Goal: Task Accomplishment & Management: Use online tool/utility

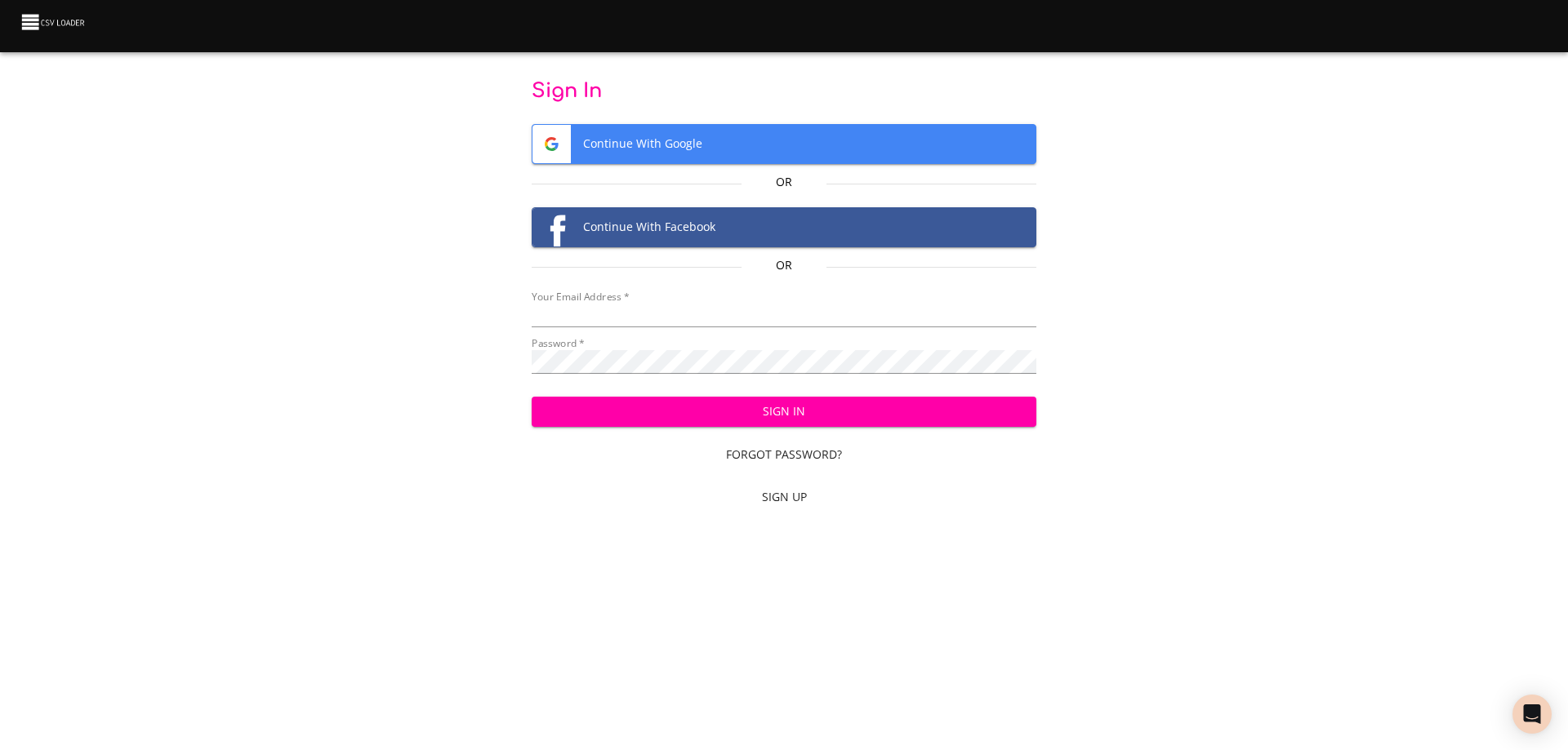
type input "[EMAIL_ADDRESS][DOMAIN_NAME]"
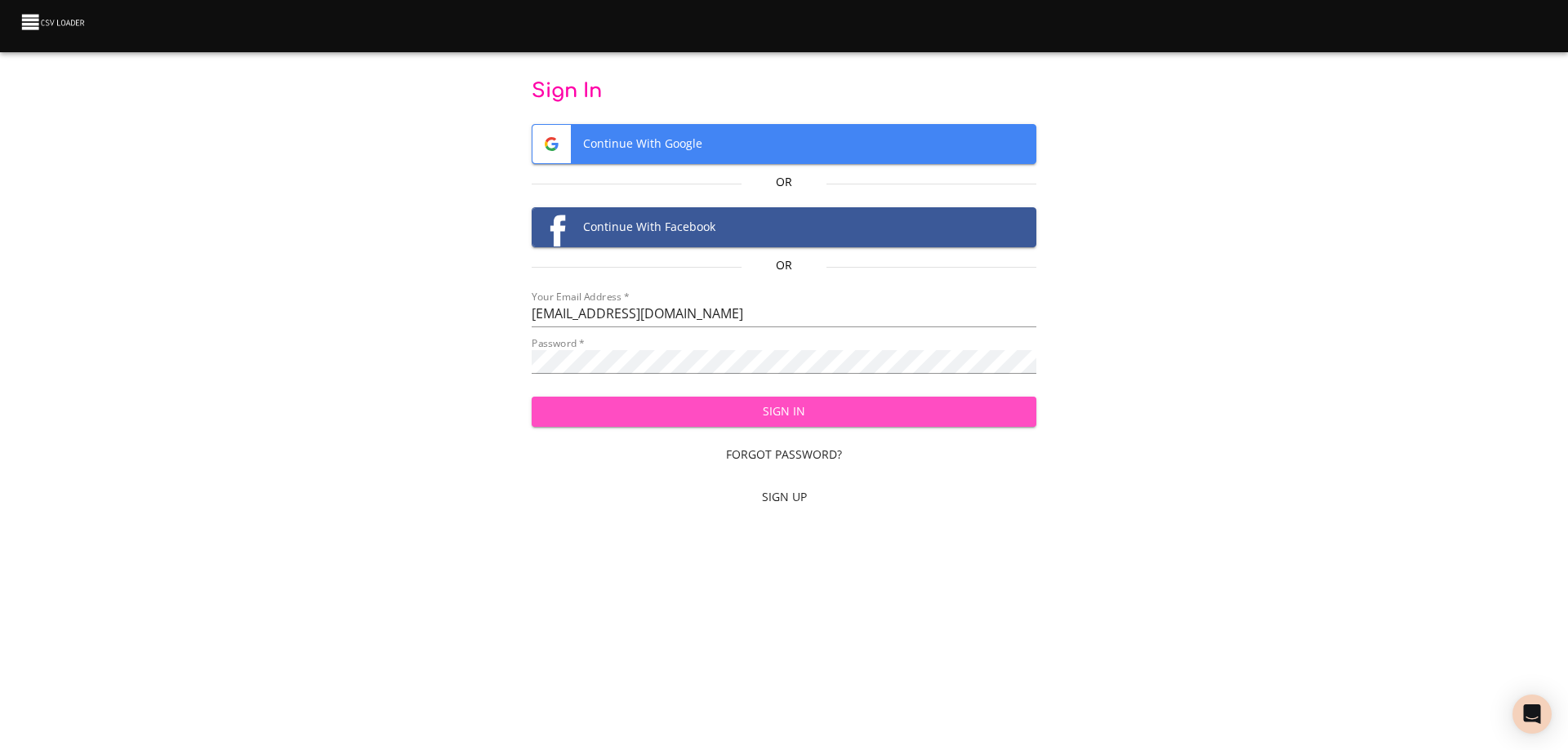
click at [732, 412] on span "Sign In" at bounding box center [784, 412] width 479 height 20
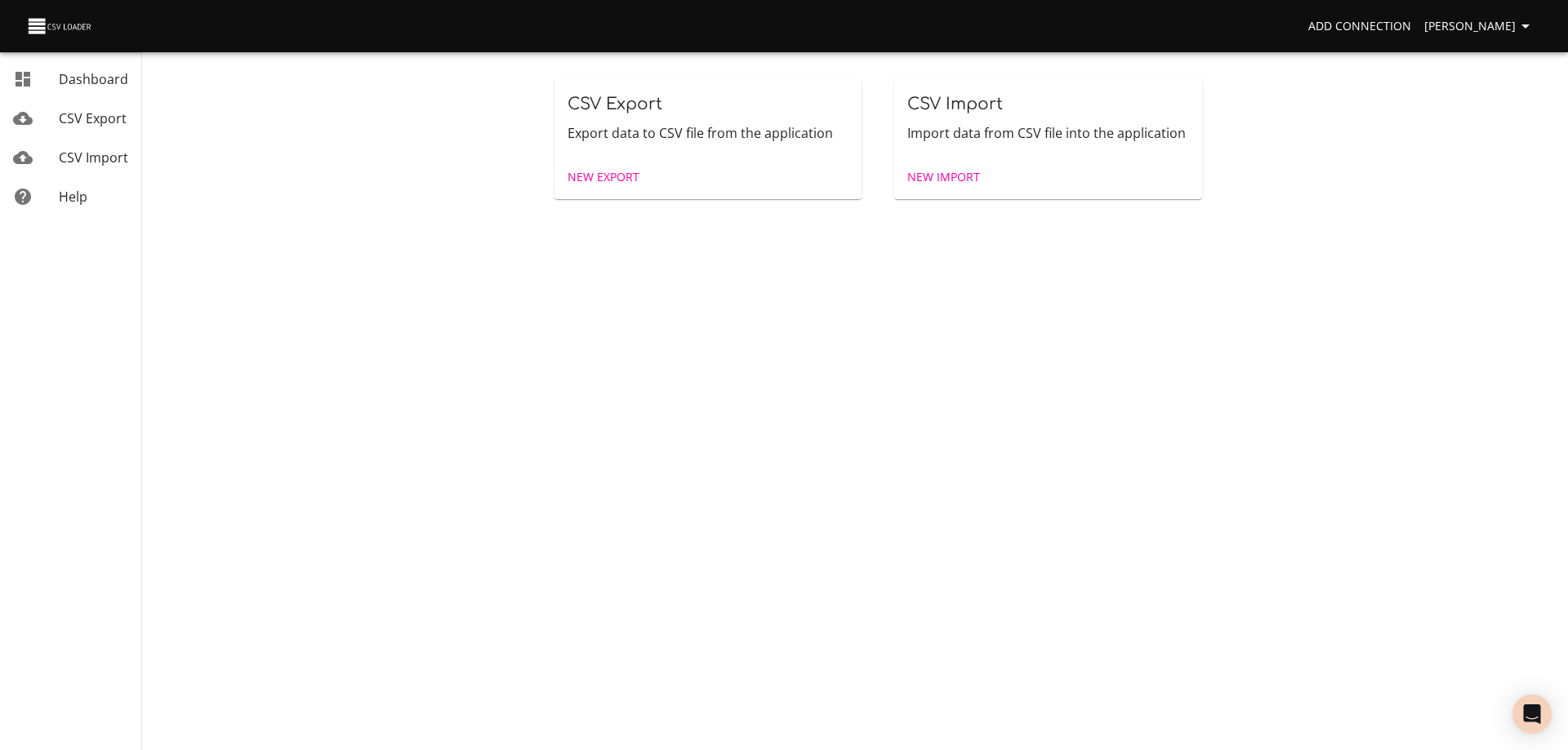
click at [946, 174] on span "New Import" at bounding box center [943, 177] width 72 height 20
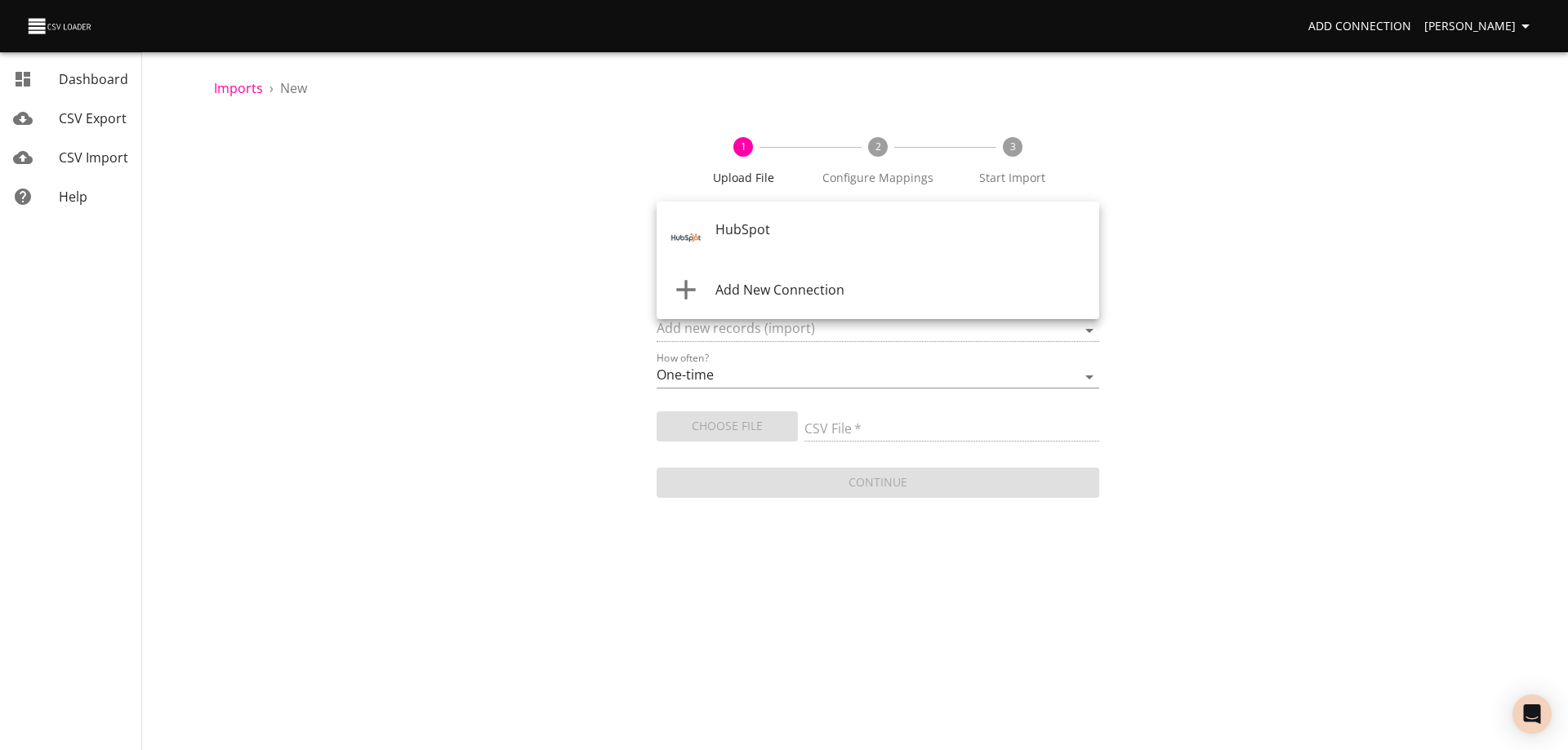
click at [803, 234] on body "Add Connection Wayne Dashboard CSV Export CSV Import Help Imports › New 1 Uploa…" at bounding box center [784, 375] width 1568 height 750
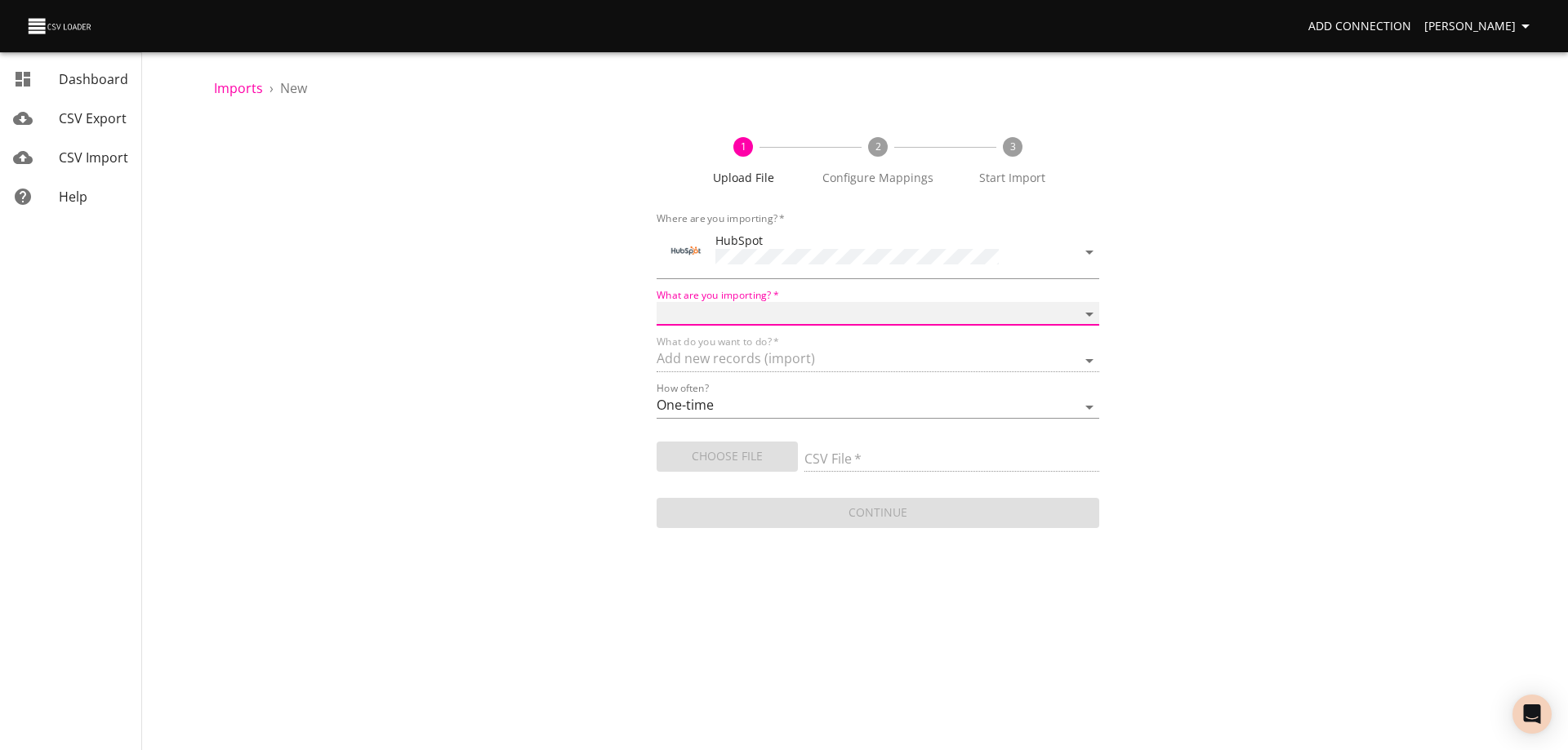
click at [796, 305] on select "Calls Companies Contacts Deals Emails Line items Meetings Notes Products Tasks …" at bounding box center [877, 314] width 443 height 24
select select "deals"
click at [657, 302] on select "Calls Companies Contacts Deals Emails Line items Meetings Notes Products Tasks …" at bounding box center [877, 314] width 443 height 24
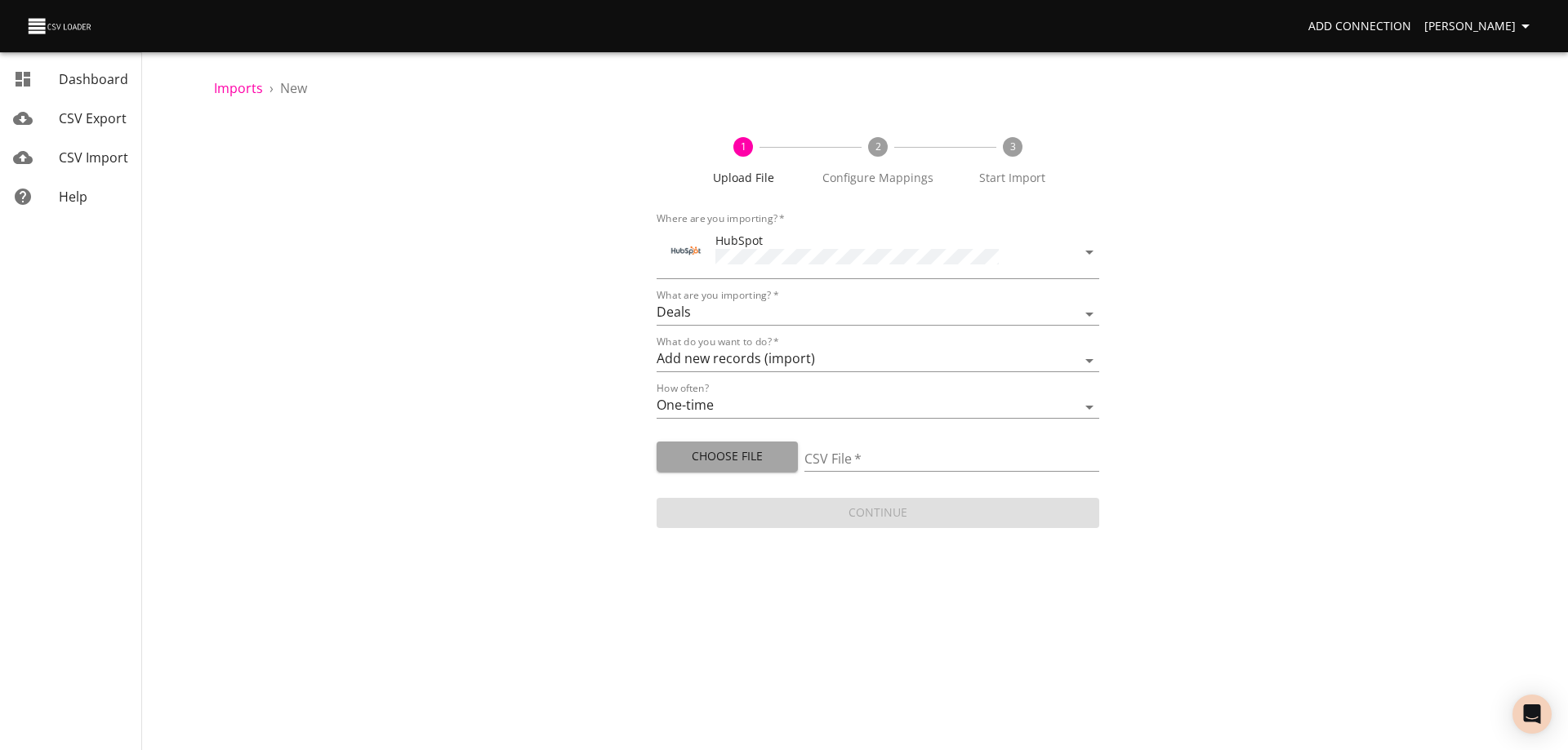
click at [733, 452] on span "Choose File" at bounding box center [727, 457] width 115 height 20
type input "Doctor Daily Sales 09022025.csv"
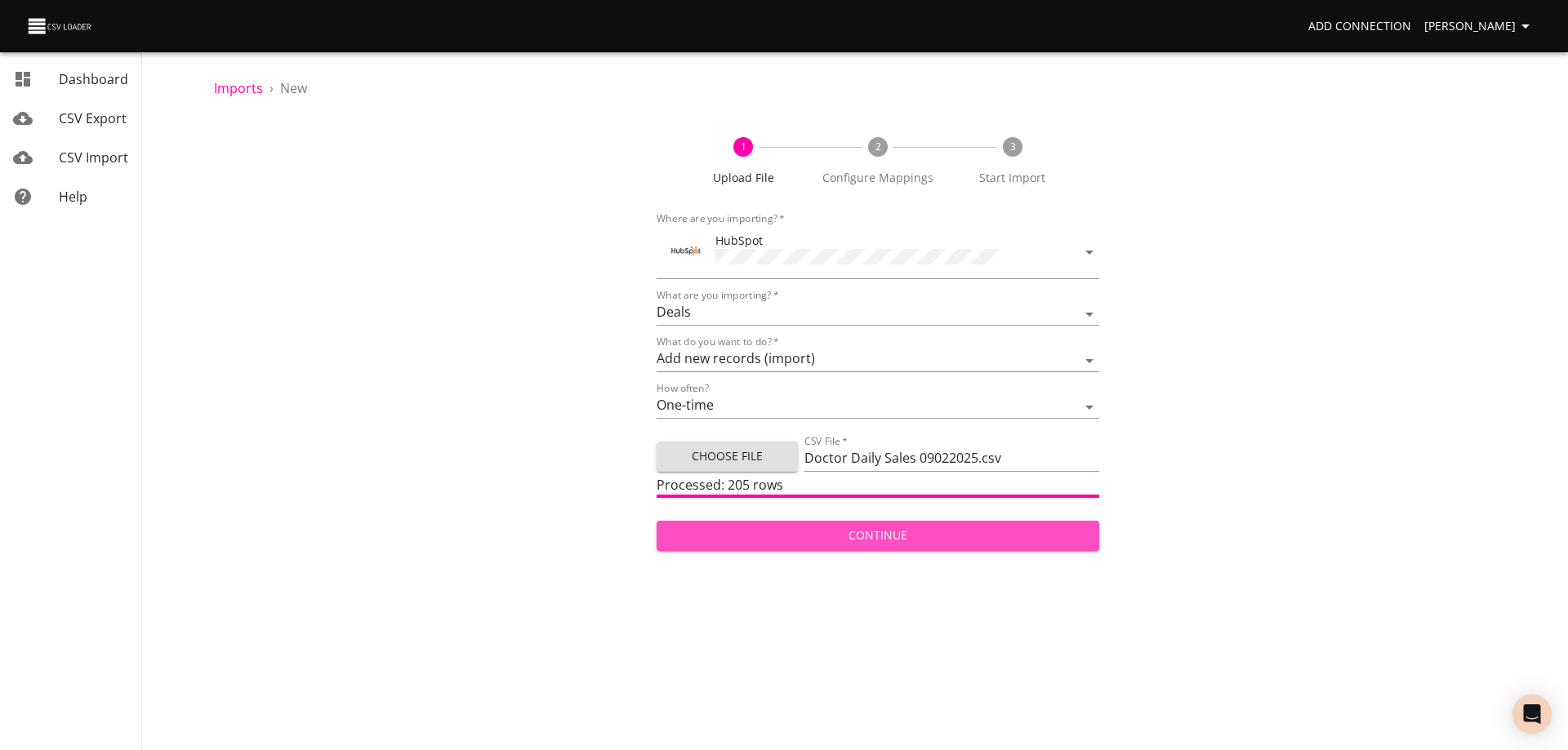
click at [871, 537] on span "Continue" at bounding box center [878, 536] width 417 height 20
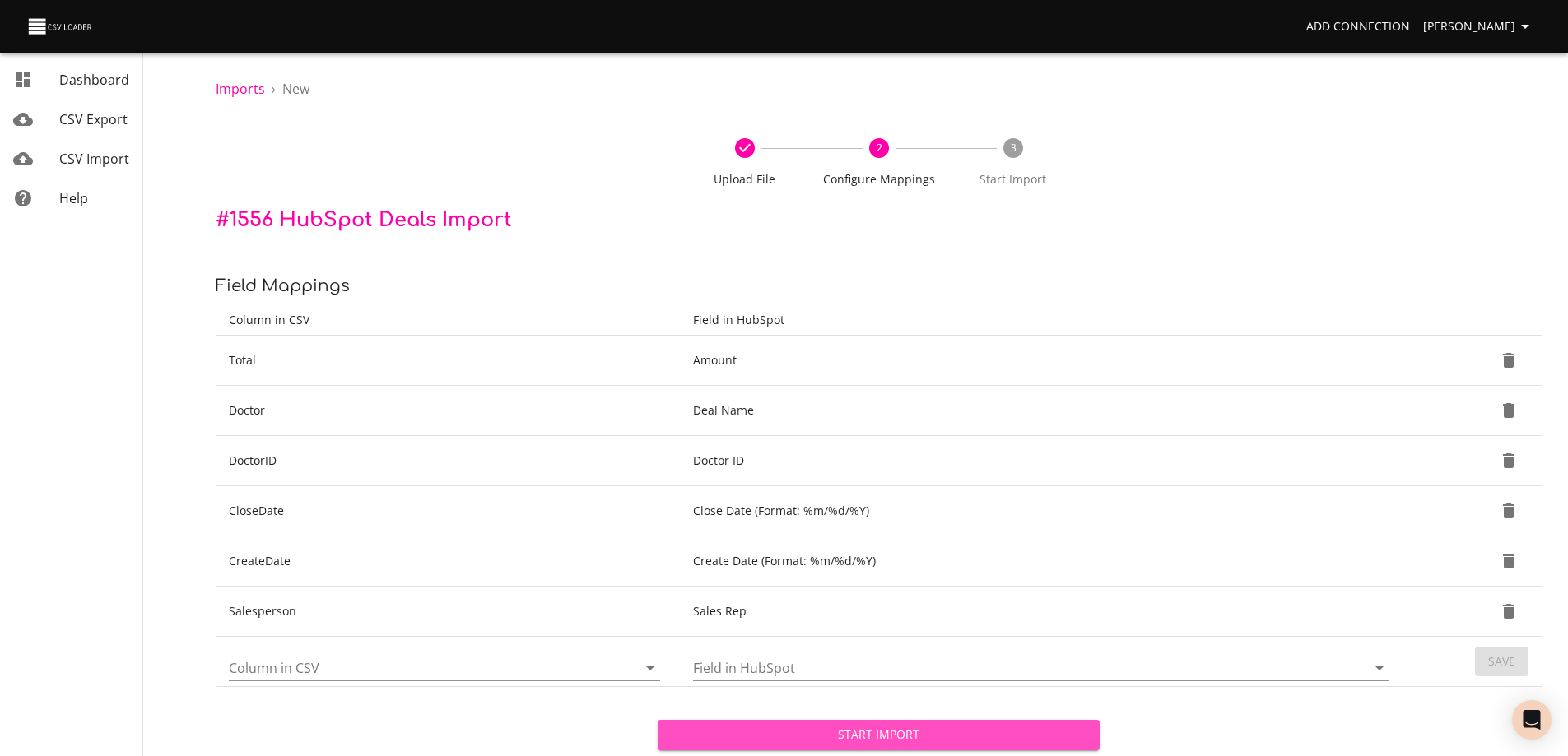
click at [924, 742] on span "Start Import" at bounding box center [879, 735] width 416 height 21
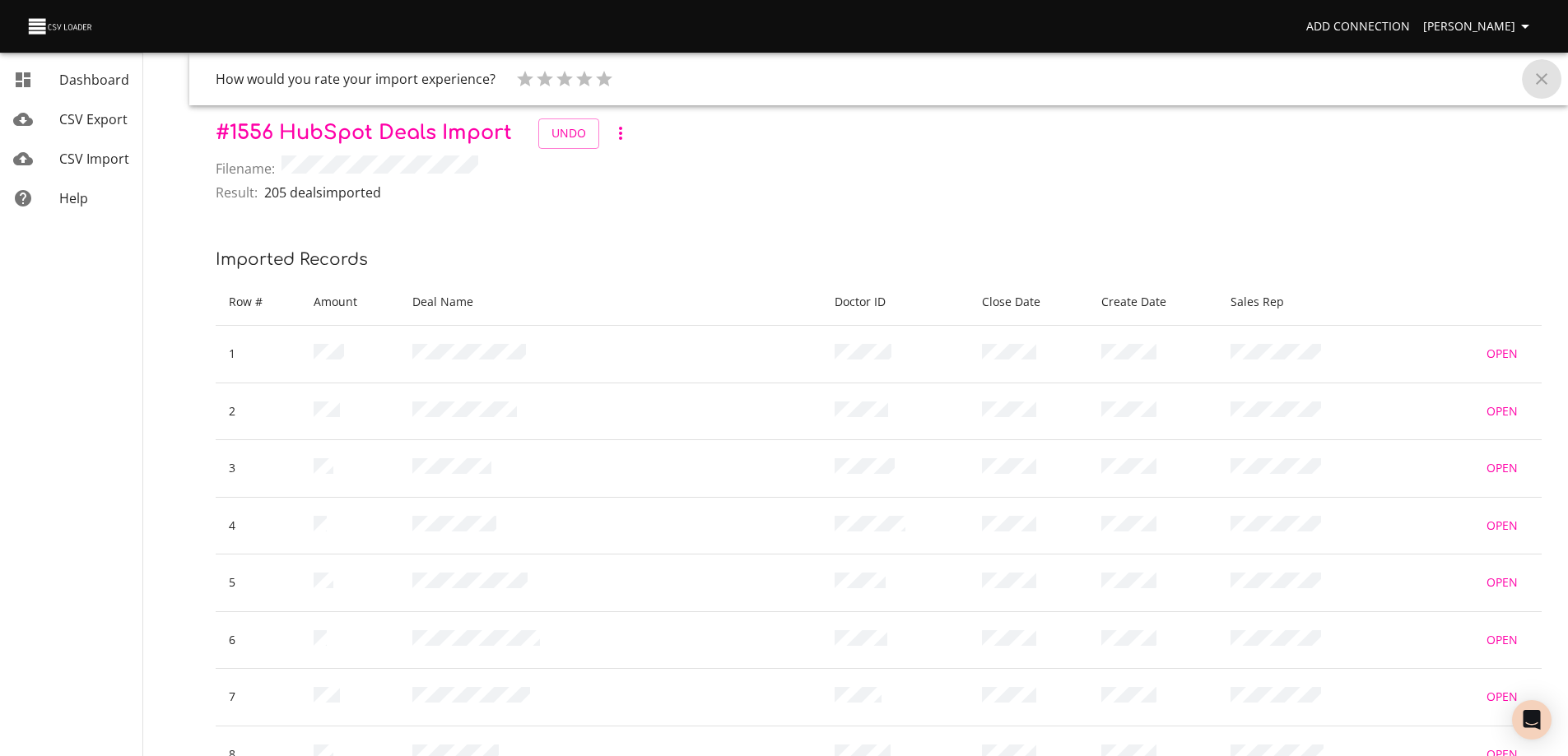
click at [1541, 82] on icon "Close" at bounding box center [1541, 78] width 20 height 20
